Goal: Task Accomplishment & Management: Complete application form

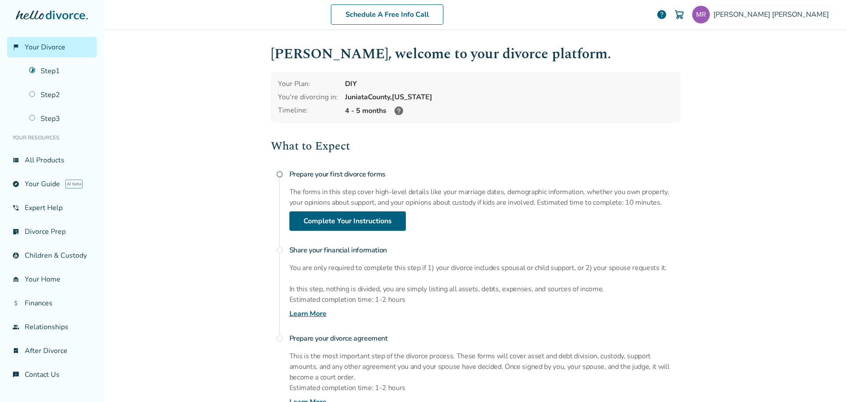
scroll to position [81, 0]
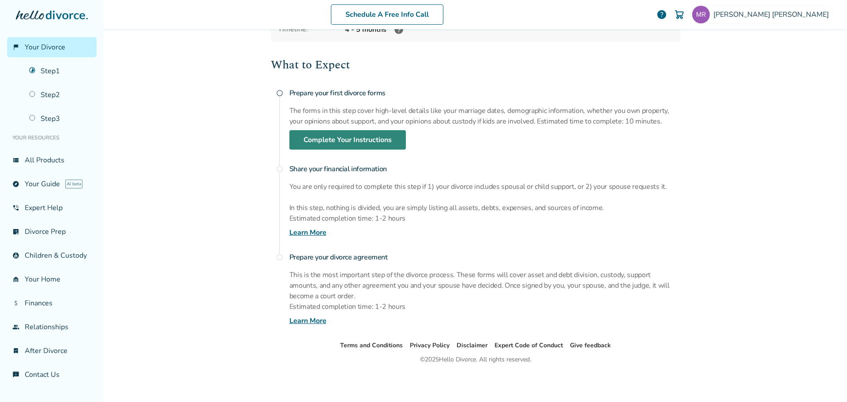
click at [346, 135] on link "Complete Your Instructions" at bounding box center [348, 139] width 117 height 19
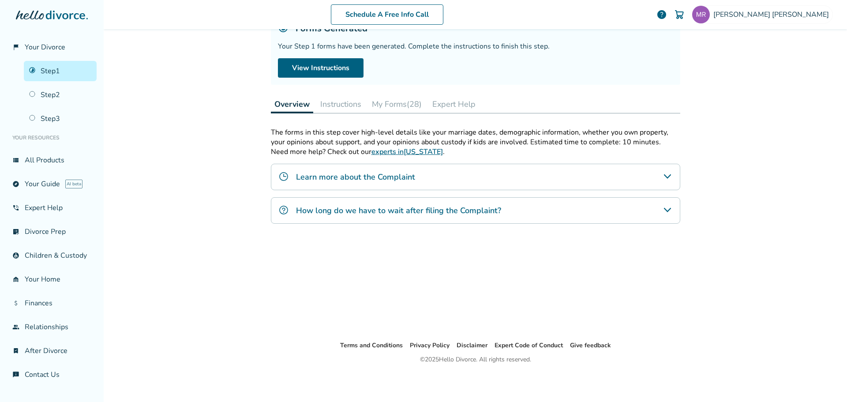
scroll to position [43, 0]
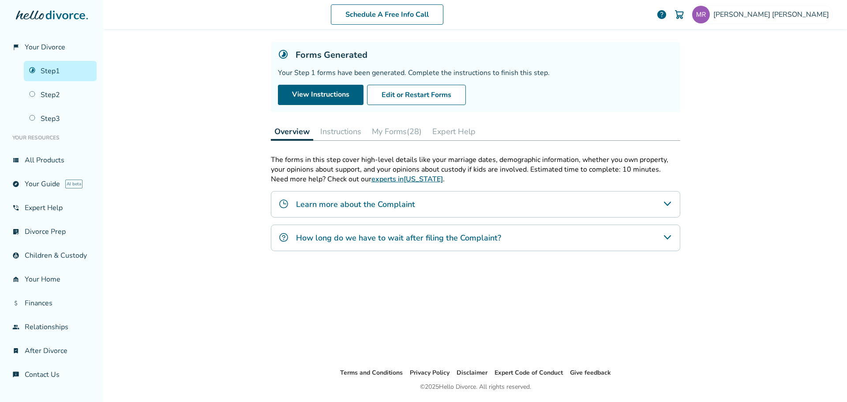
click at [397, 132] on button "My Forms (28)" at bounding box center [397, 132] width 57 height 18
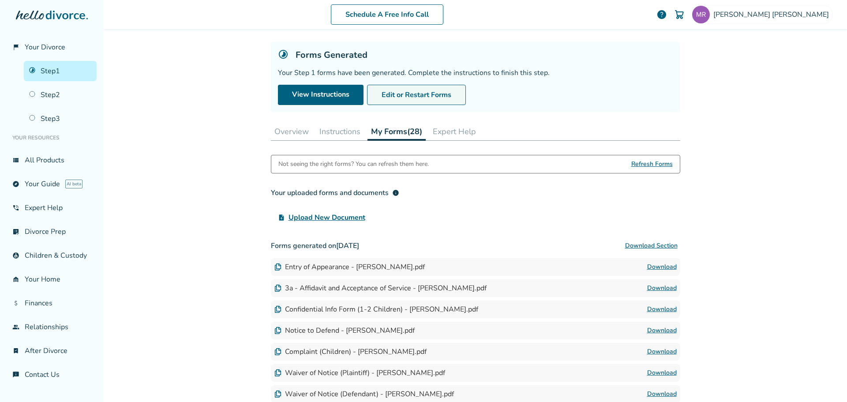
click at [418, 96] on button "Edit or Restart Forms" at bounding box center [416, 95] width 99 height 20
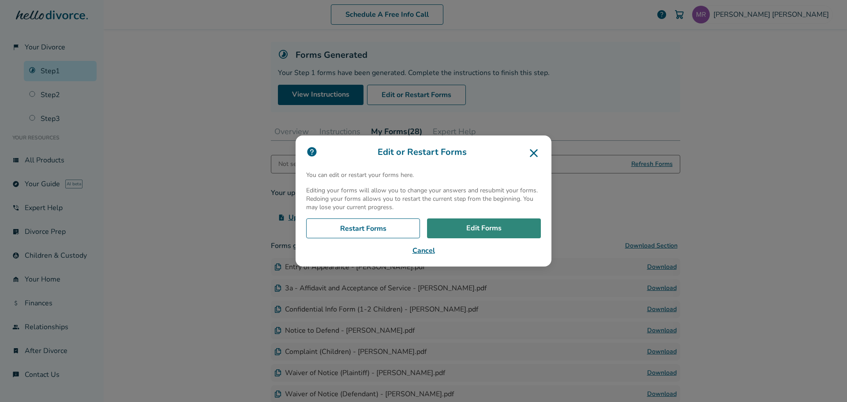
click at [482, 233] on link "Edit Forms" at bounding box center [484, 228] width 114 height 20
